Goal: Task Accomplishment & Management: Use online tool/utility

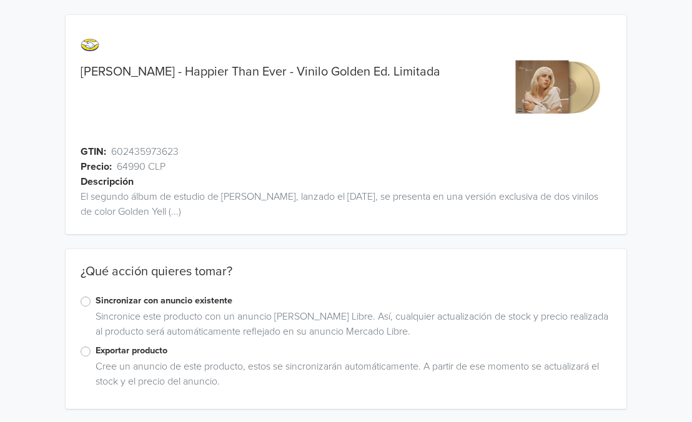
click at [146, 359] on div "Cree un anuncio de este producto, estos se sincronizarán automáticamente. A par…" at bounding box center [351, 376] width 521 height 35
click at [153, 354] on label "Exportar producto" at bounding box center [354, 351] width 516 height 14
click at [0, 0] on input "Exportar producto" at bounding box center [0, 0] width 0 height 0
drag, startPoint x: 149, startPoint y: 71, endPoint x: 249, endPoint y: 73, distance: 99.9
click at [249, 73] on link "Billie Eilish - Happier Than Ever - Vinilo Golden Ed. Limitada" at bounding box center [261, 71] width 360 height 15
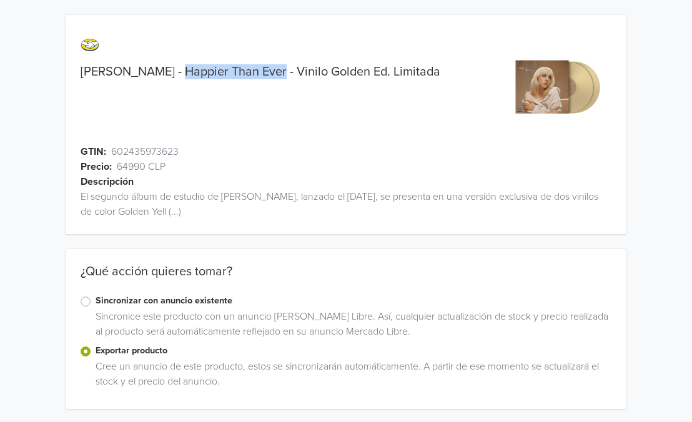
copy link "Happier Than Ever"
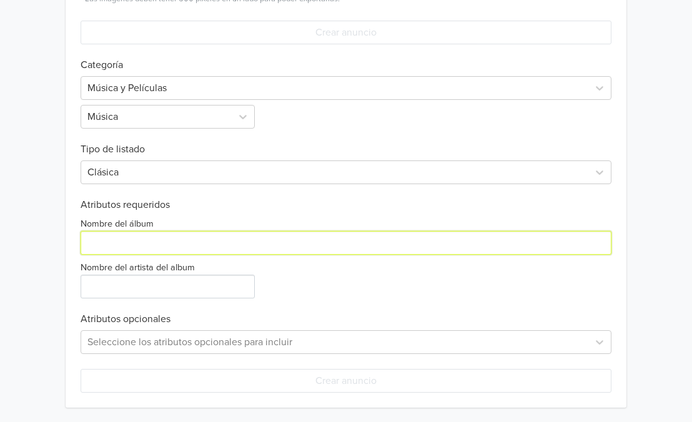
click at [161, 246] on input "Nombre del álbum" at bounding box center [346, 243] width 531 height 24
paste input "Happier Than Ever"
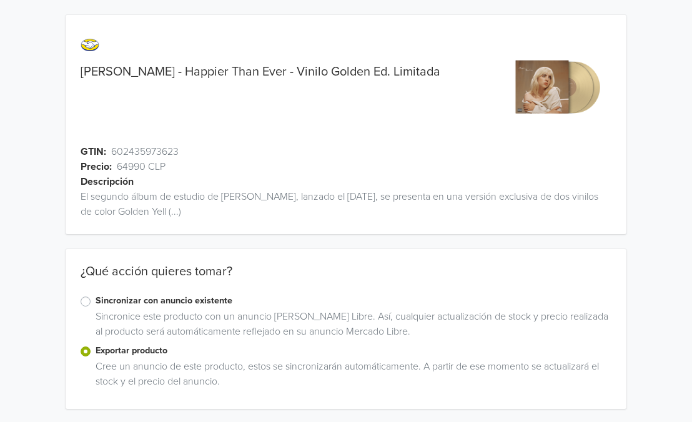
type input "Happier Than Ever"
drag, startPoint x: 136, startPoint y: 64, endPoint x: 88, endPoint y: 74, distance: 49.3
click at [88, 74] on div "Billie Eilish - Happier Than Ever - Vinilo Golden Ed. Limitada" at bounding box center [276, 87] width 421 height 114
click at [88, 74] on link "Billie Eilish - Happier Than Ever - Vinilo Golden Ed. Limitada" at bounding box center [261, 71] width 360 height 15
drag, startPoint x: 82, startPoint y: 74, endPoint x: 136, endPoint y: 74, distance: 53.7
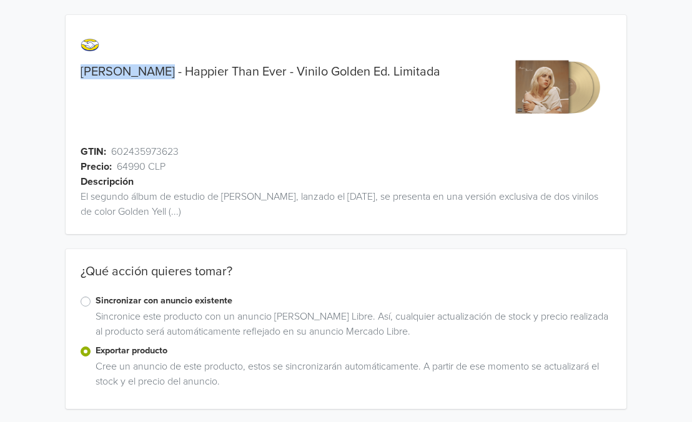
click at [136, 74] on link "Billie Eilish - Happier Than Ever - Vinilo Golden Ed. Limitada" at bounding box center [261, 71] width 360 height 15
copy link "[PERSON_NAME]"
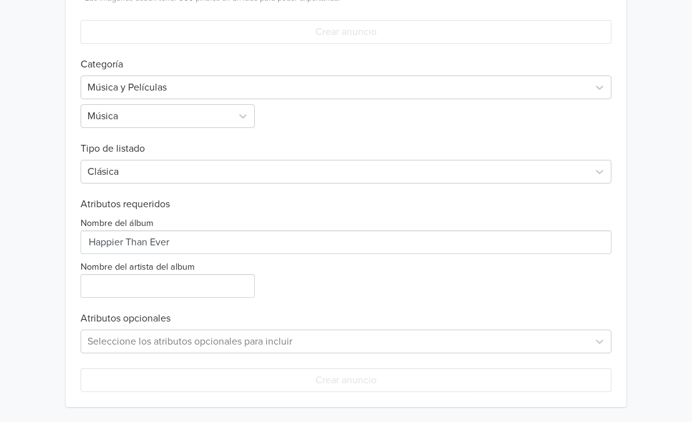
scroll to position [461, 0]
click at [136, 277] on input "Nombre del artista del album" at bounding box center [168, 287] width 174 height 24
paste input "[PERSON_NAME]"
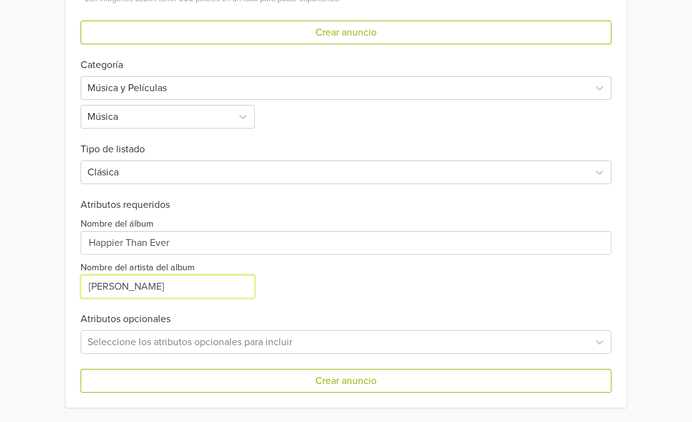
type input "[PERSON_NAME]"
click at [150, 315] on h6 "Atributos opcionales" at bounding box center [346, 320] width 531 height 12
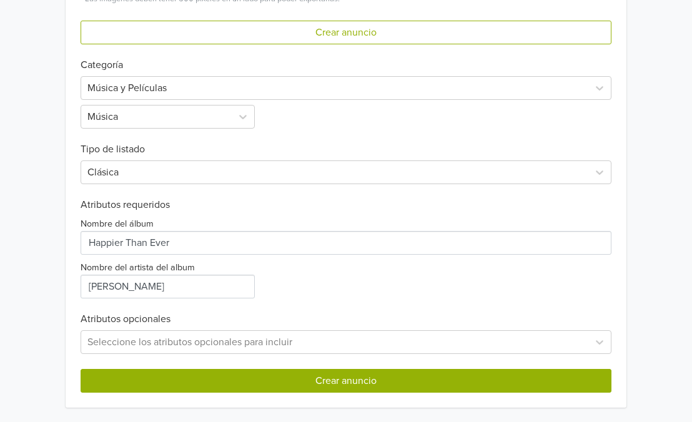
click at [194, 386] on button "Crear anuncio" at bounding box center [346, 381] width 531 height 24
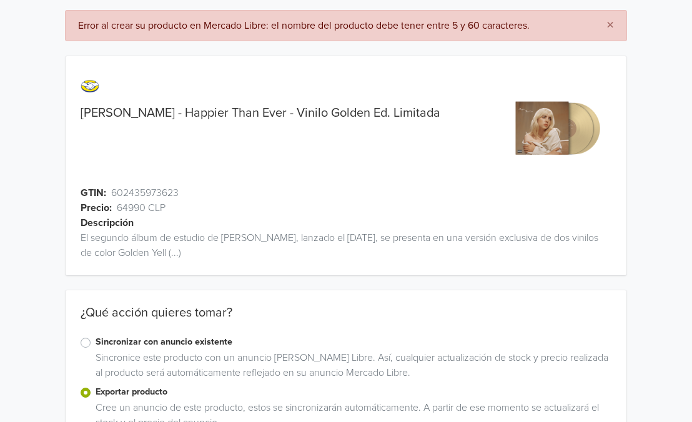
scroll to position [-6, 0]
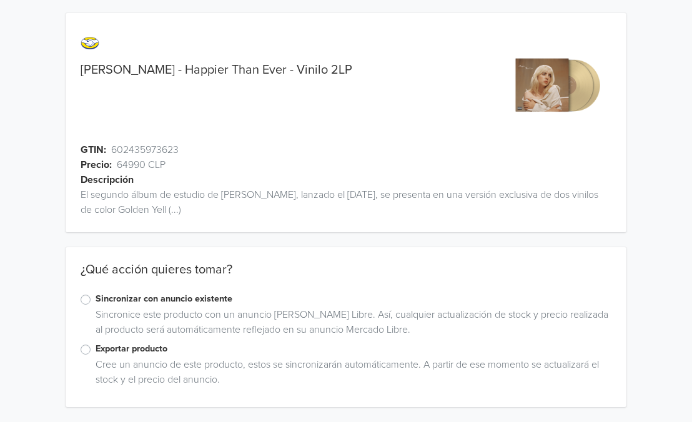
scroll to position [2, 0]
click at [170, 302] on label "Sincronizar con anuncio existente" at bounding box center [354, 299] width 516 height 14
click at [0, 0] on input "Sincronizar con anuncio existente" at bounding box center [0, 0] width 0 height 0
drag, startPoint x: 134, startPoint y: 65, endPoint x: 124, endPoint y: 67, distance: 10.8
click at [124, 67] on link "[PERSON_NAME] - Happier Than Ever - Vinilo 2LP" at bounding box center [217, 69] width 272 height 15
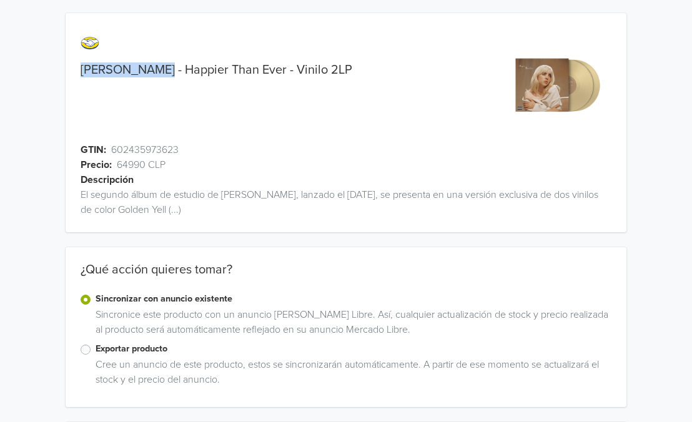
drag, startPoint x: 138, startPoint y: 69, endPoint x: 75, endPoint y: 69, distance: 63.1
click at [75, 69] on div "[PERSON_NAME] - Happier Than Ever - Vinilo 2LP" at bounding box center [276, 69] width 421 height 15
copy link "[PERSON_NAME]"
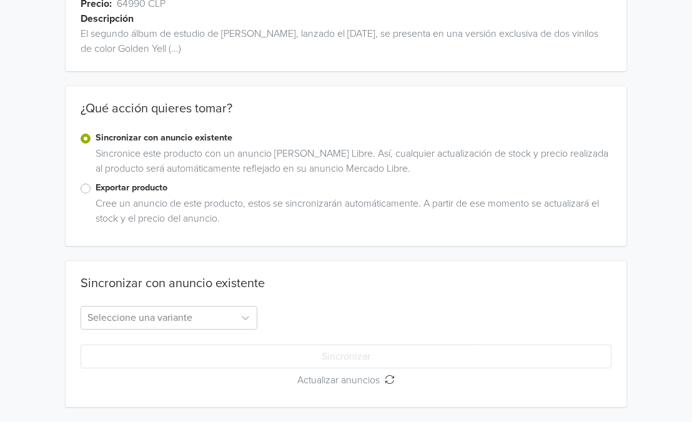
click at [96, 191] on label "Exportar producto" at bounding box center [354, 188] width 516 height 14
click at [0, 0] on input "Exportar producto" at bounding box center [0, 0] width 0 height 0
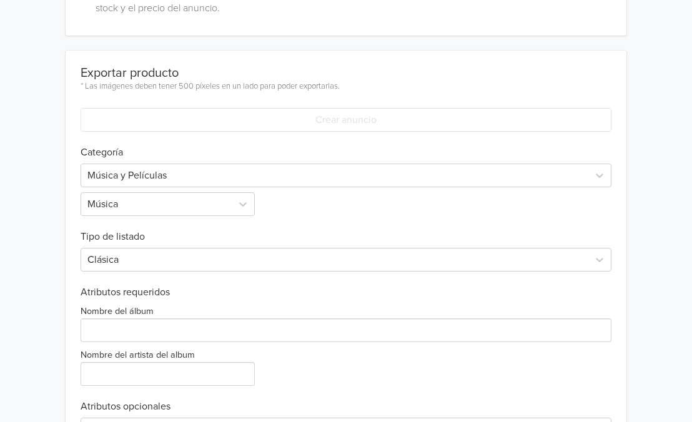
scroll to position [456, 0]
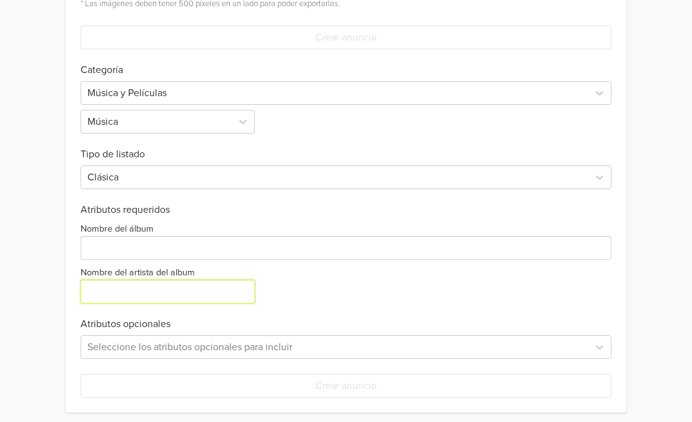
click at [129, 292] on input "Nombre del artista del album" at bounding box center [168, 292] width 174 height 24
paste input "[PERSON_NAME]"
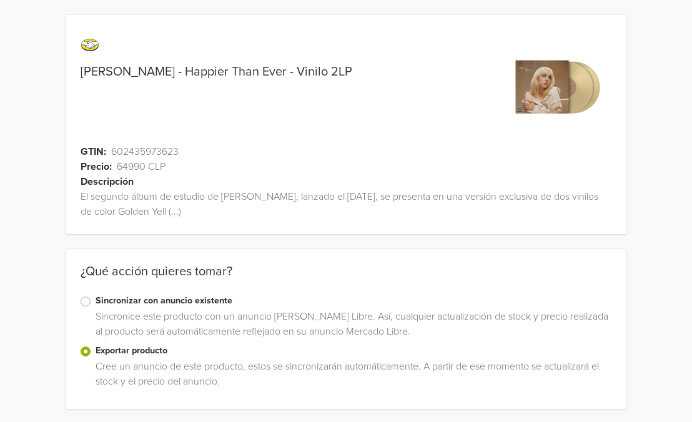
scroll to position [0, 0]
type input "[PERSON_NAME]"
drag, startPoint x: 150, startPoint y: 74, endPoint x: 250, endPoint y: 74, distance: 99.9
click at [250, 74] on link "[PERSON_NAME] - Happier Than Ever - Vinilo 2LP" at bounding box center [217, 71] width 272 height 15
copy link "Happier Than Ever"
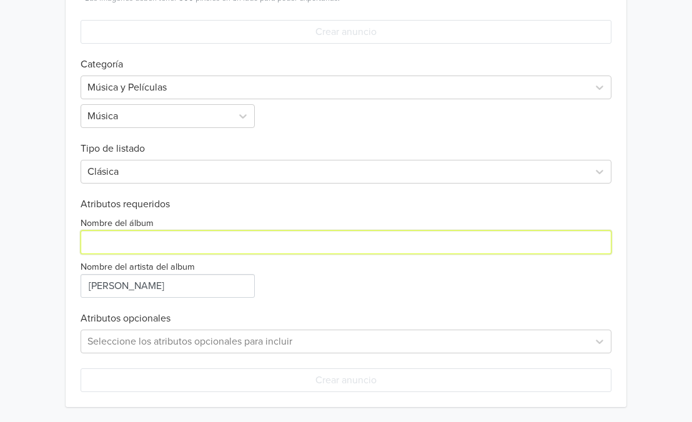
click at [152, 244] on input "Nombre del álbum" at bounding box center [346, 242] width 531 height 24
paste input "Happier Than Ever"
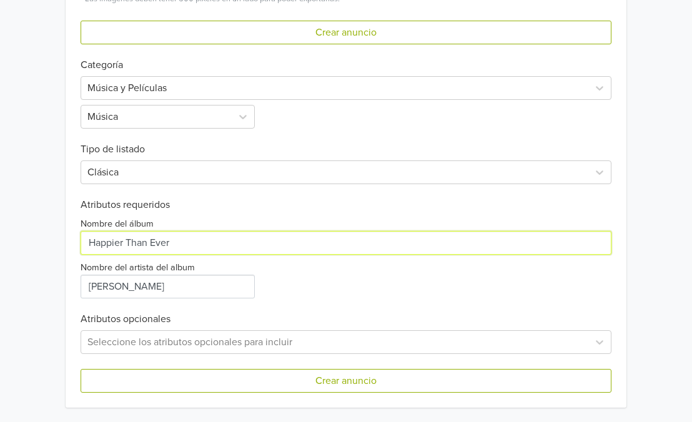
type input "Happier Than Ever"
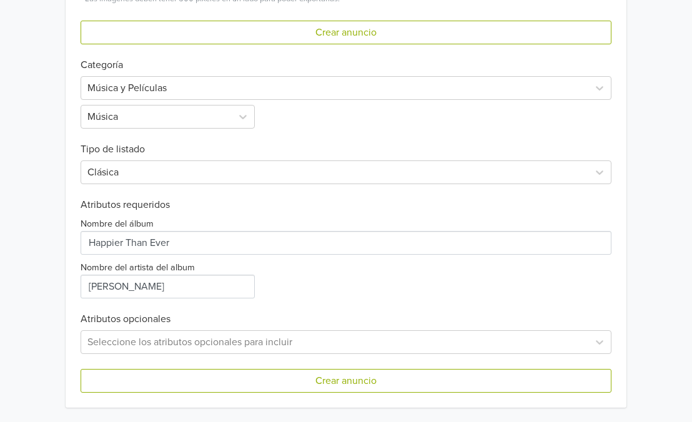
click at [204, 368] on div "Crear anuncio" at bounding box center [346, 373] width 531 height 39
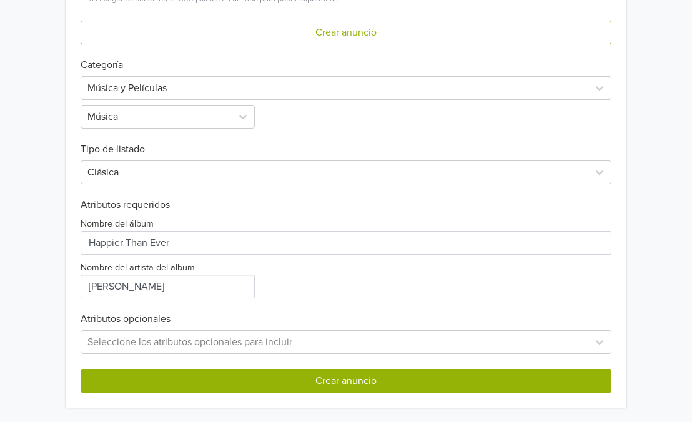
click at [204, 383] on button "Crear anuncio" at bounding box center [346, 381] width 531 height 24
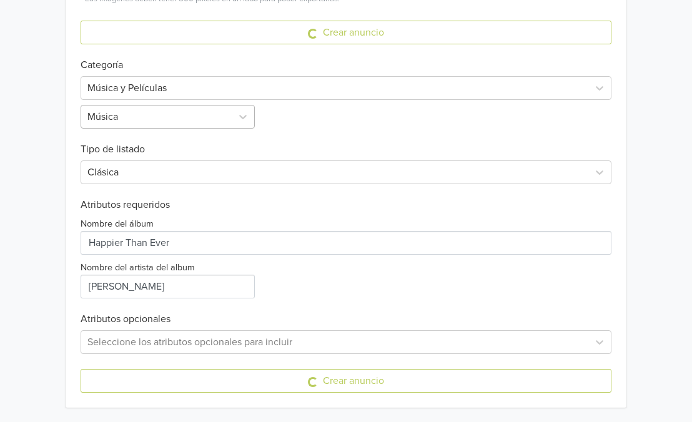
scroll to position [0, 0]
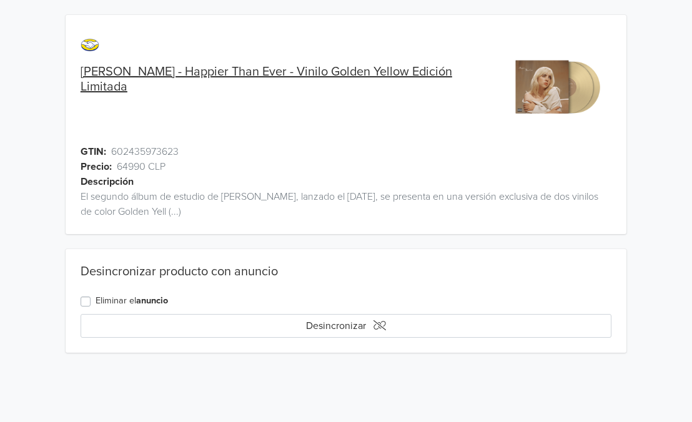
click at [117, 68] on link "[PERSON_NAME] - Happier Than Ever - Vinilo Golden Yellow Edición Limitada" at bounding box center [284, 79] width 406 height 30
